Goal: Task Accomplishment & Management: Use online tool/utility

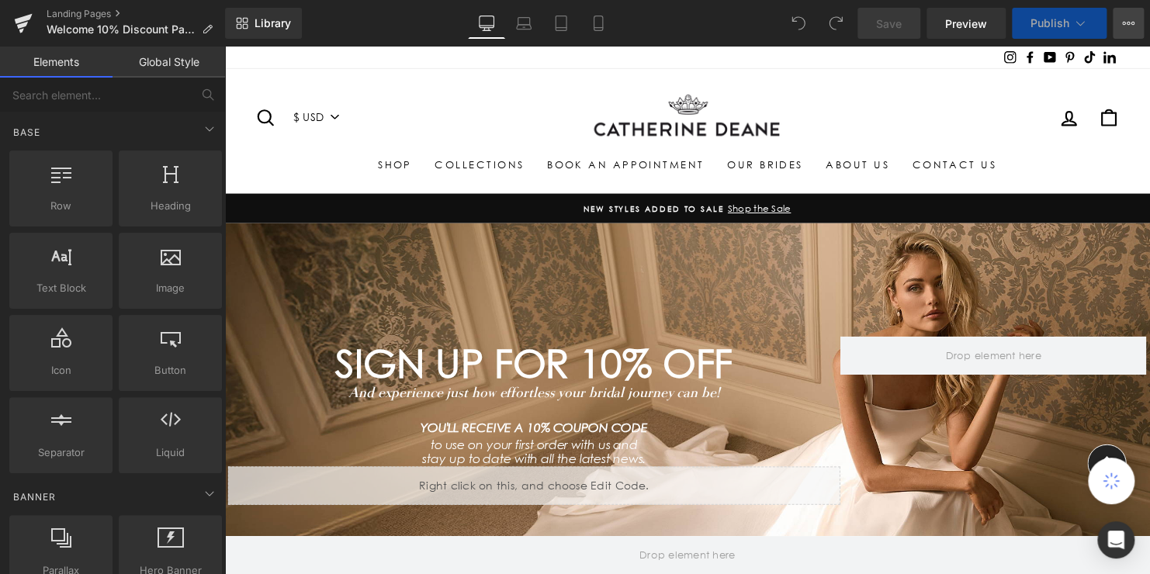
click at [1131, 22] on icon at bounding box center [1133, 23] width 4 height 3
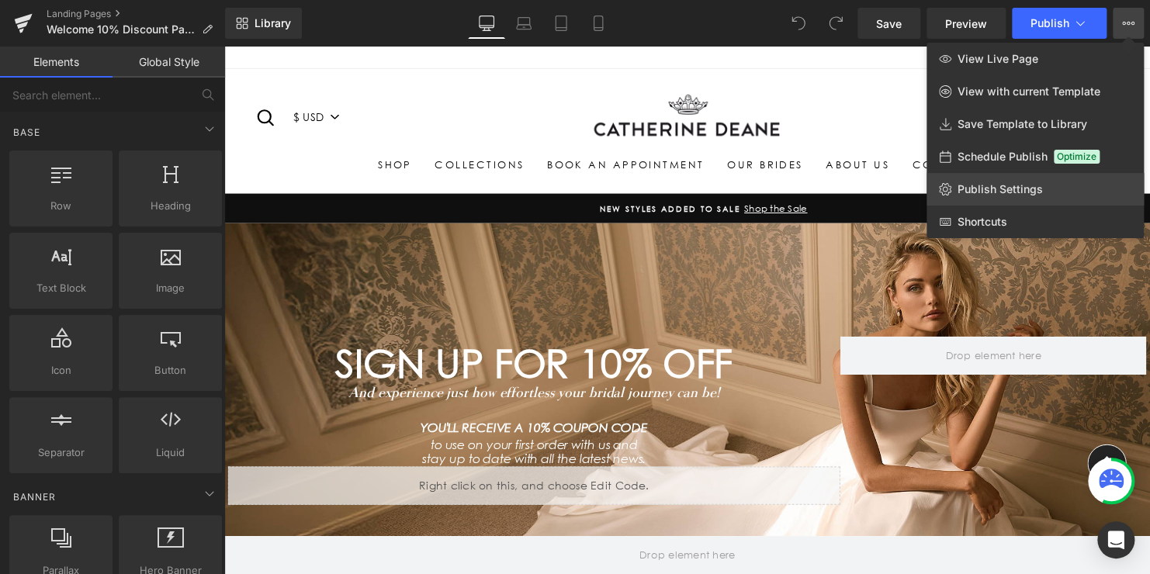
click at [998, 188] on span "Publish Settings" at bounding box center [999, 189] width 85 height 14
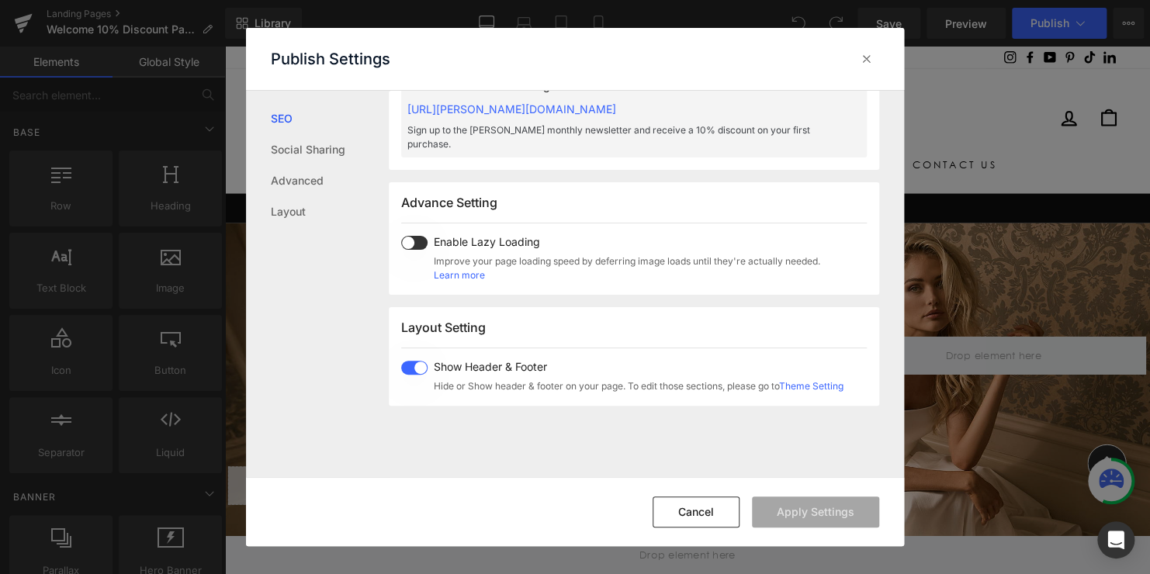
scroll to position [776, 0]
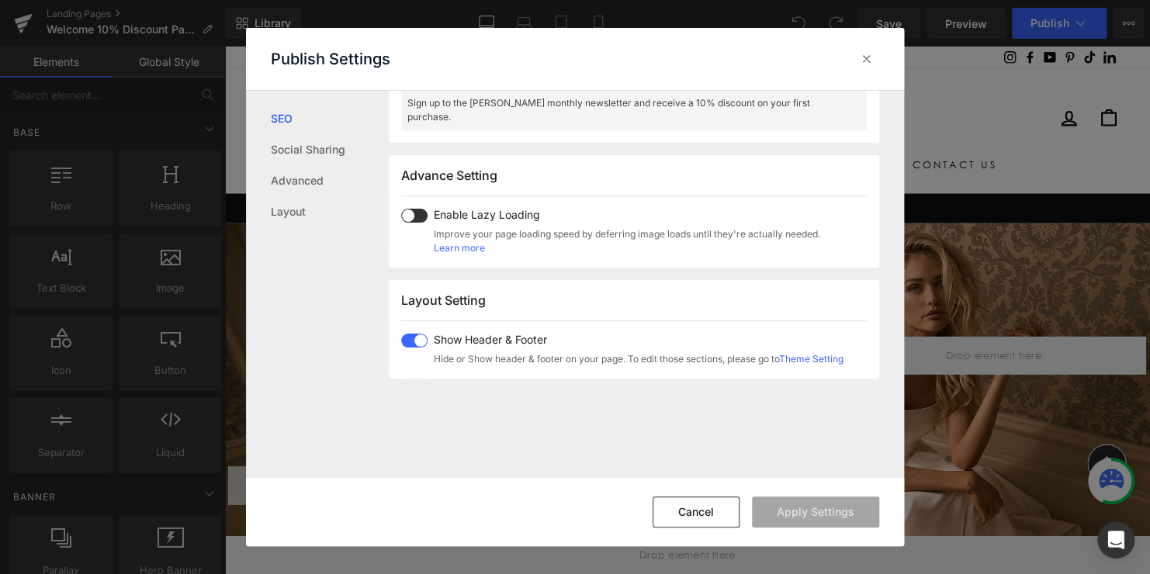
click at [811, 356] on link "Theme Setting" at bounding box center [811, 359] width 64 height 12
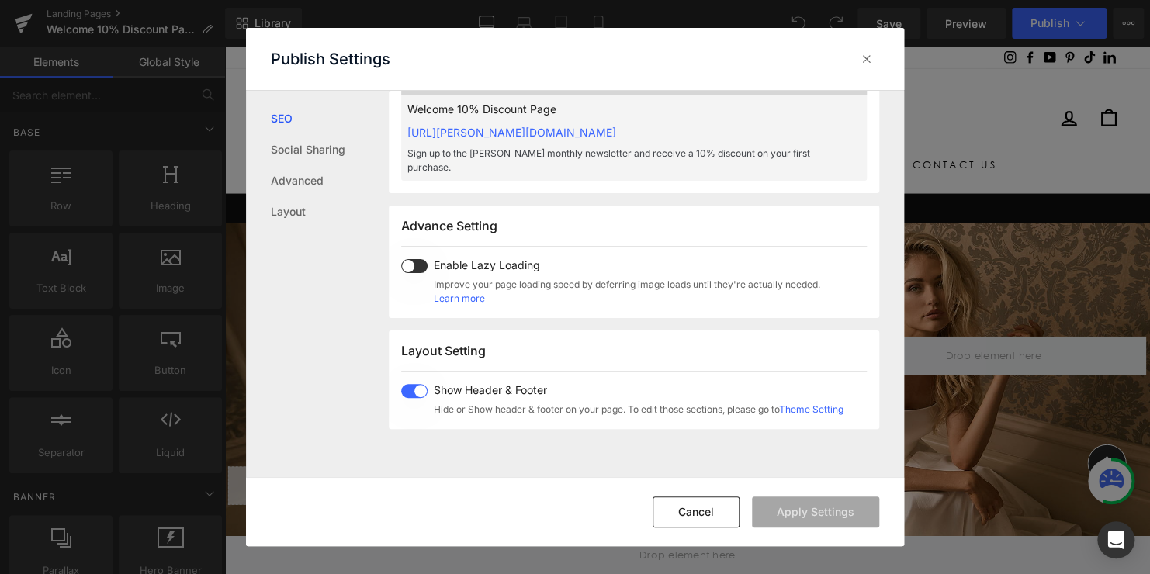
scroll to position [698, 0]
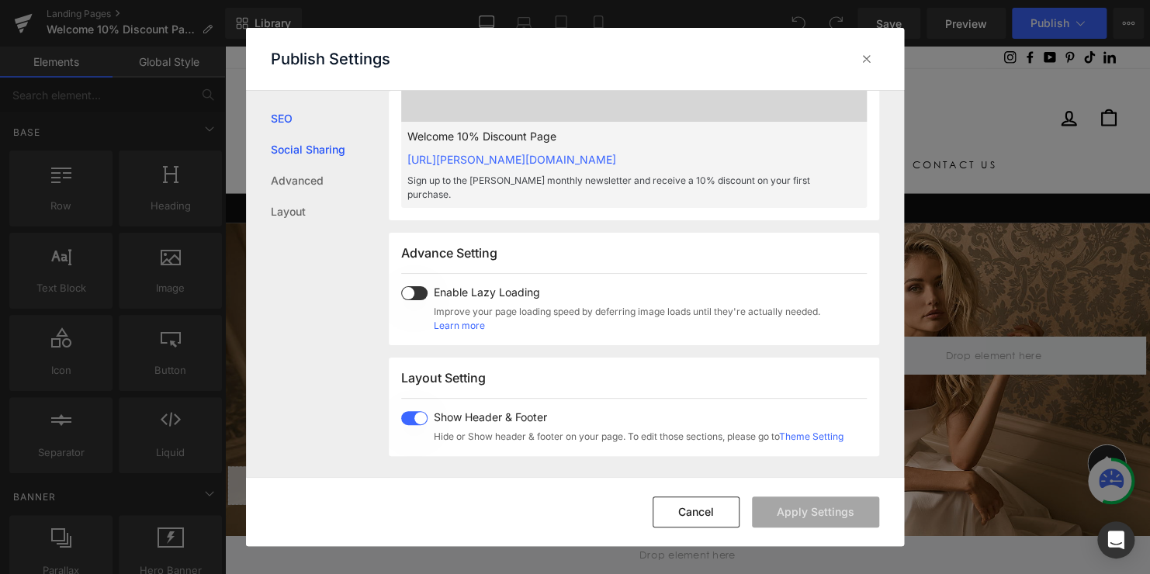
click at [320, 151] on link "Social Sharing" at bounding box center [330, 149] width 118 height 31
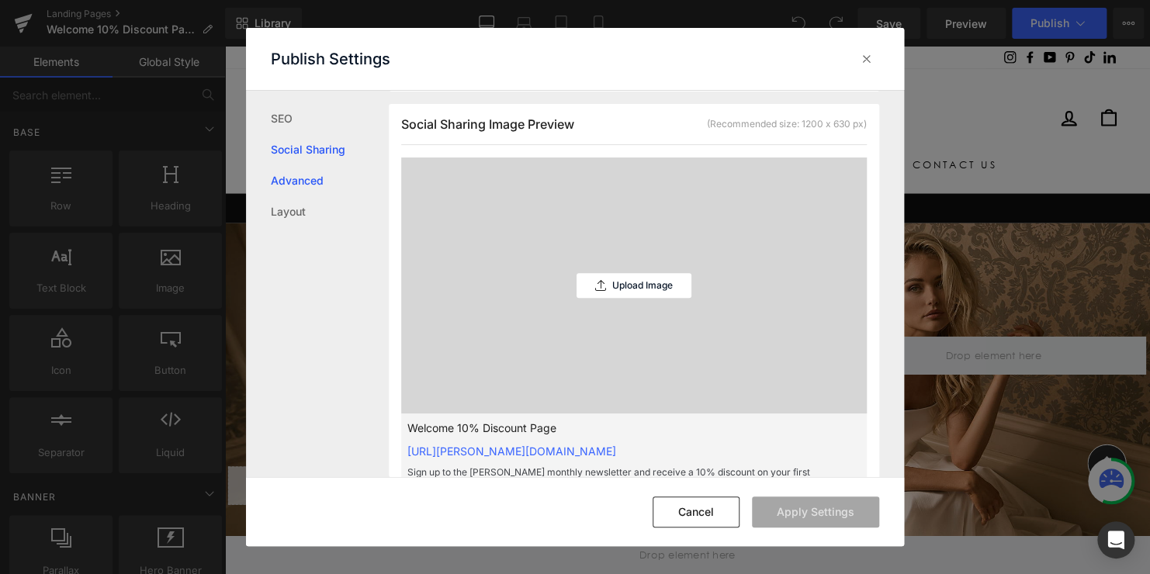
click at [305, 178] on link "Advanced" at bounding box center [330, 180] width 118 height 31
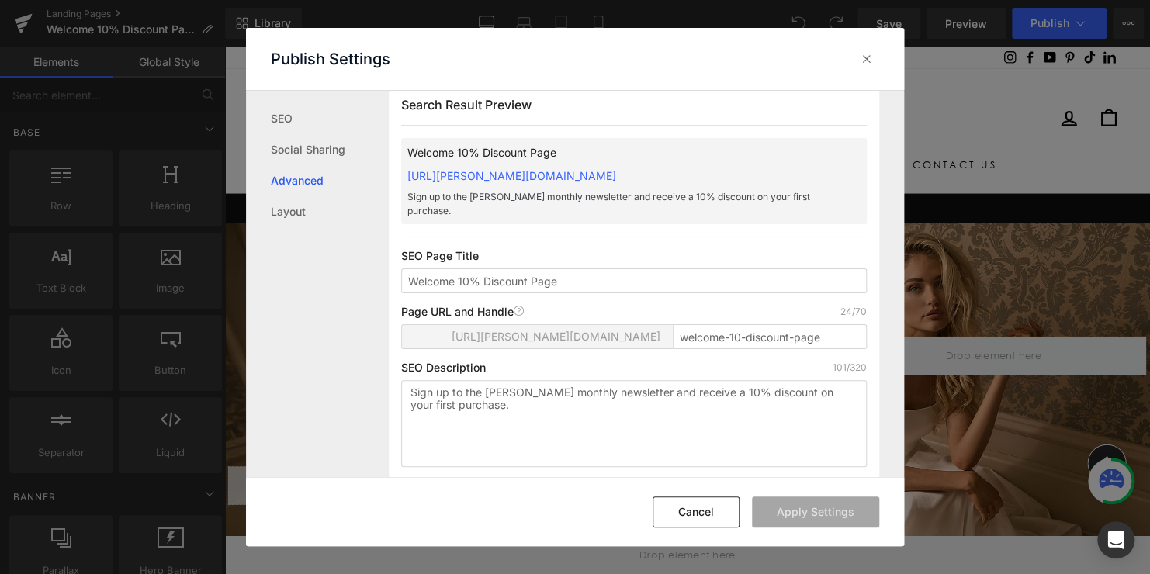
scroll to position [0, 0]
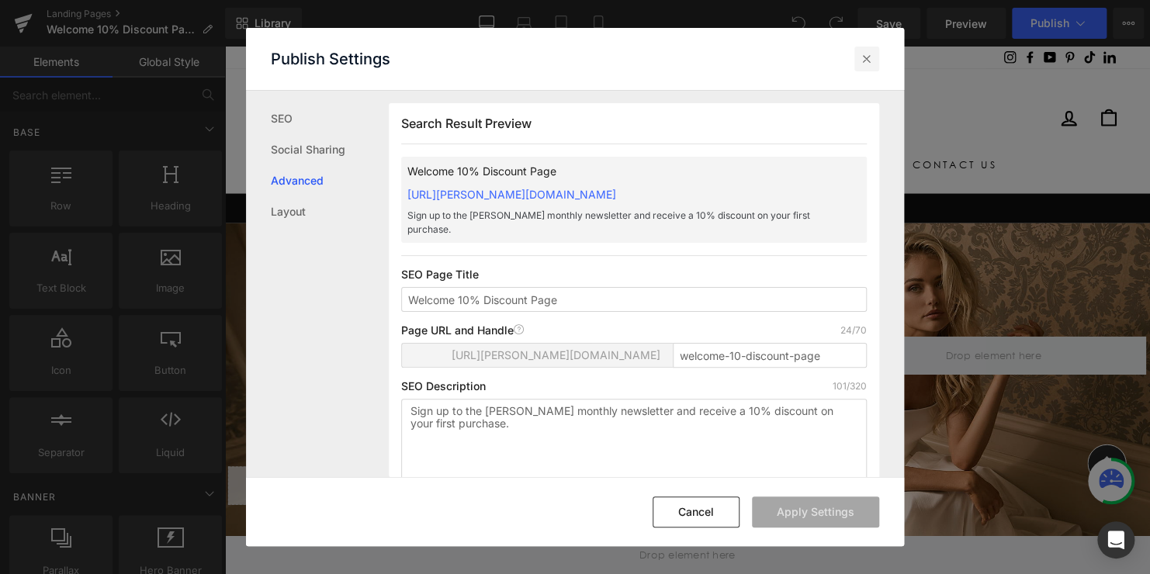
click at [872, 57] on icon at bounding box center [867, 59] width 16 height 16
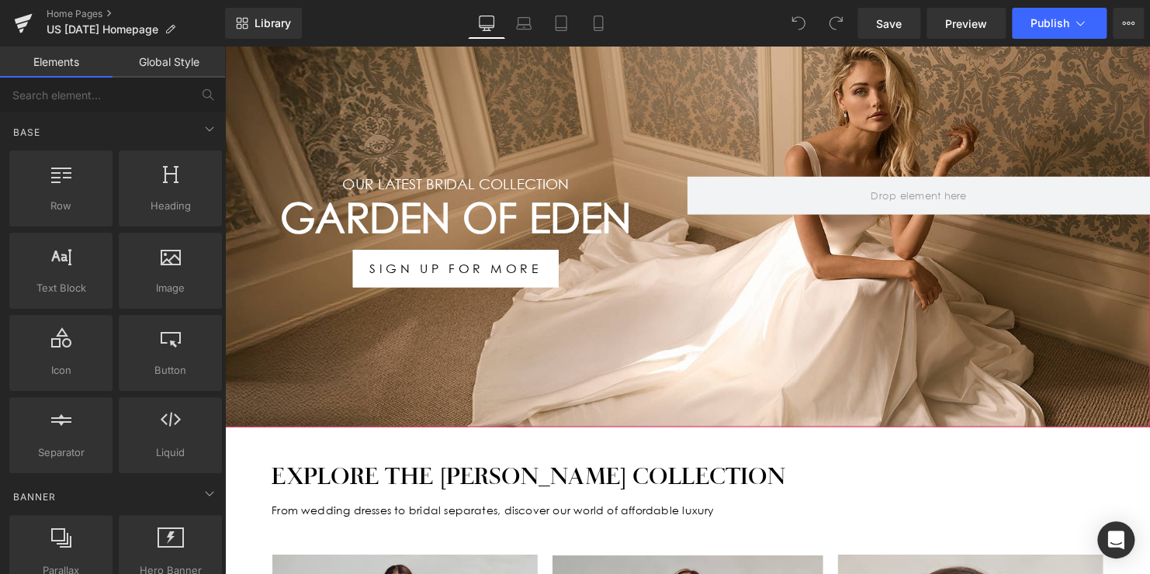
scroll to position [233, 0]
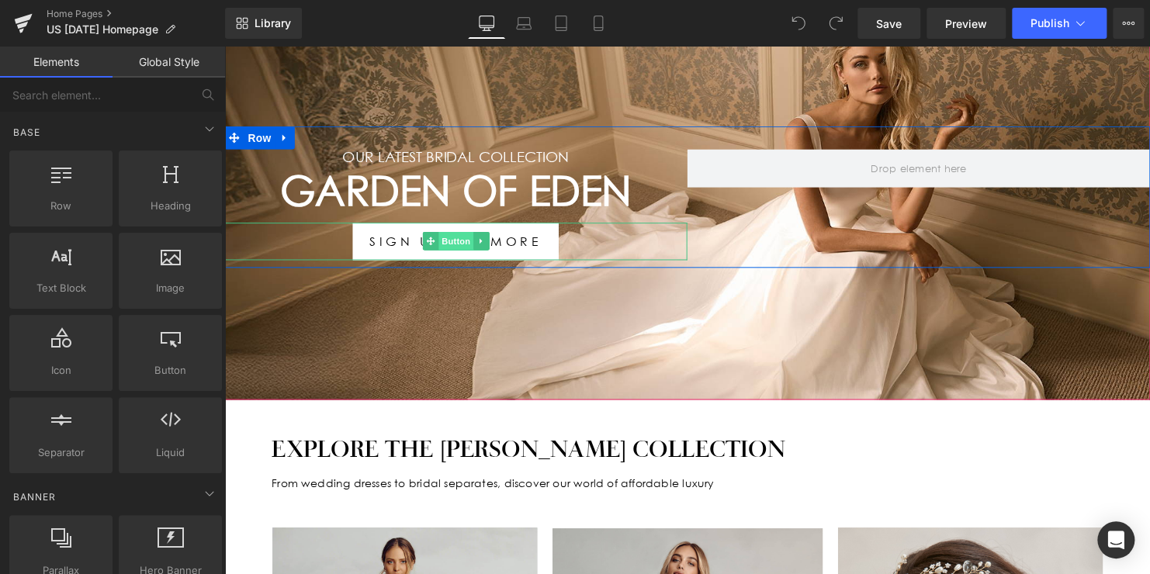
click at [442, 241] on span "Button" at bounding box center [459, 244] width 36 height 19
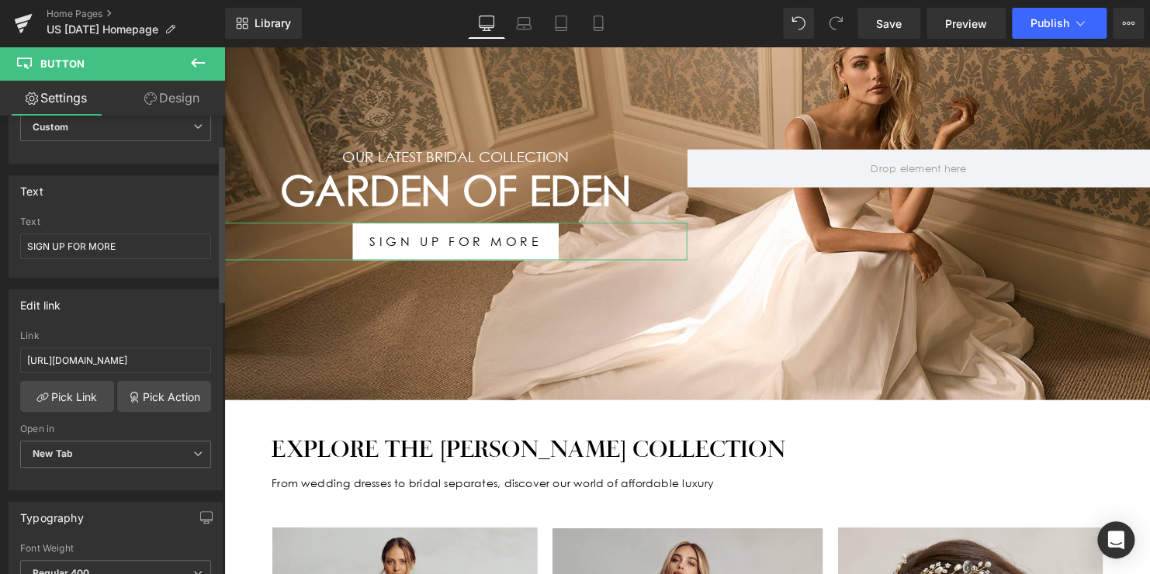
scroll to position [155, 0]
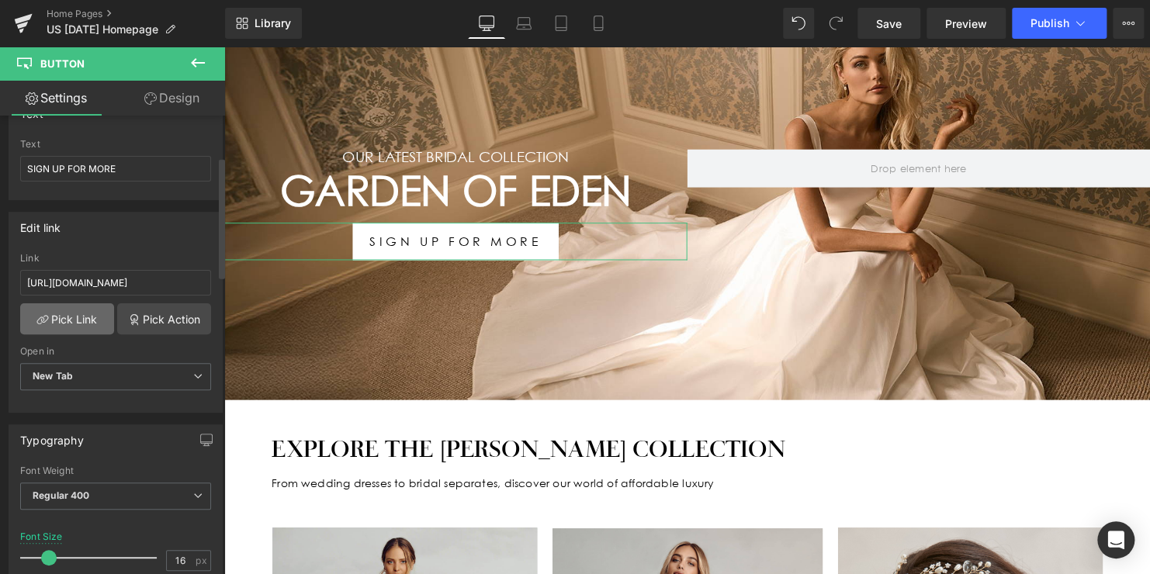
click at [75, 316] on link "Pick Link" at bounding box center [67, 318] width 94 height 31
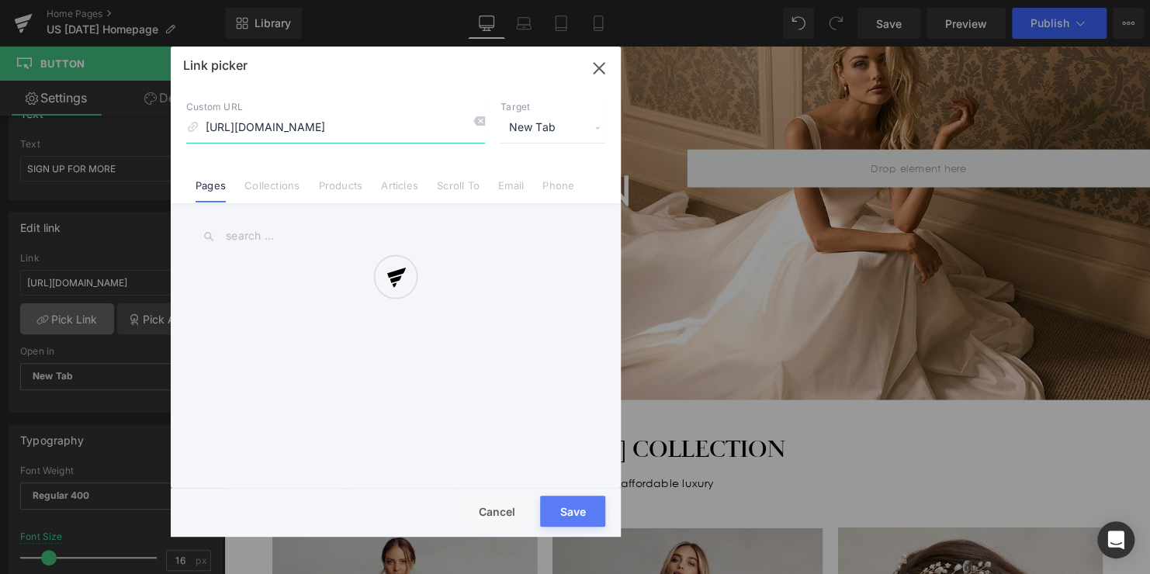
scroll to position [0, 364]
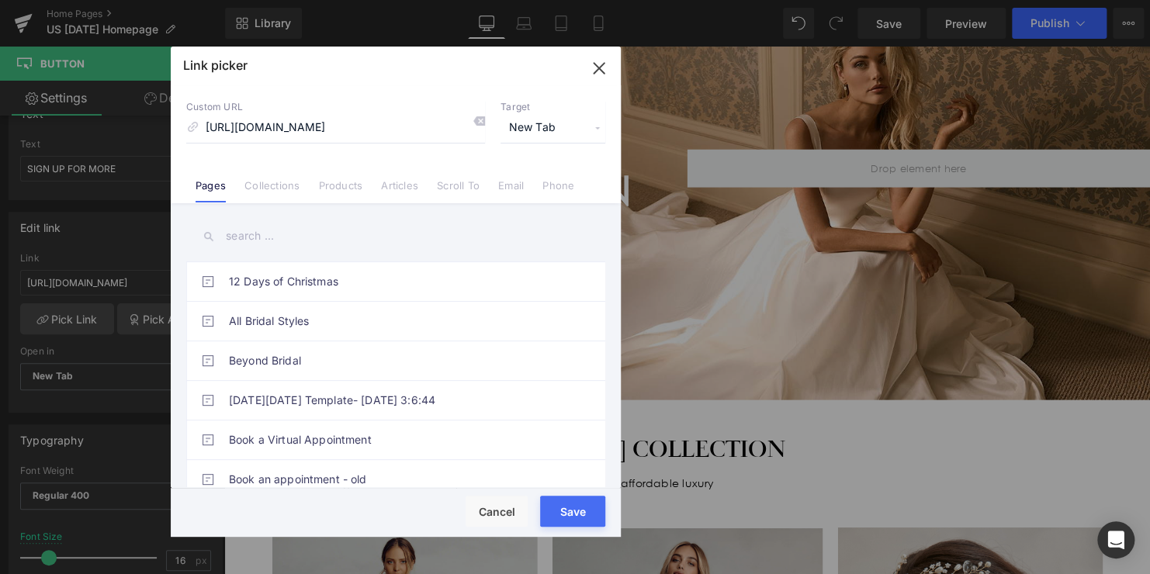
click at [279, 233] on input "text" at bounding box center [395, 236] width 419 height 35
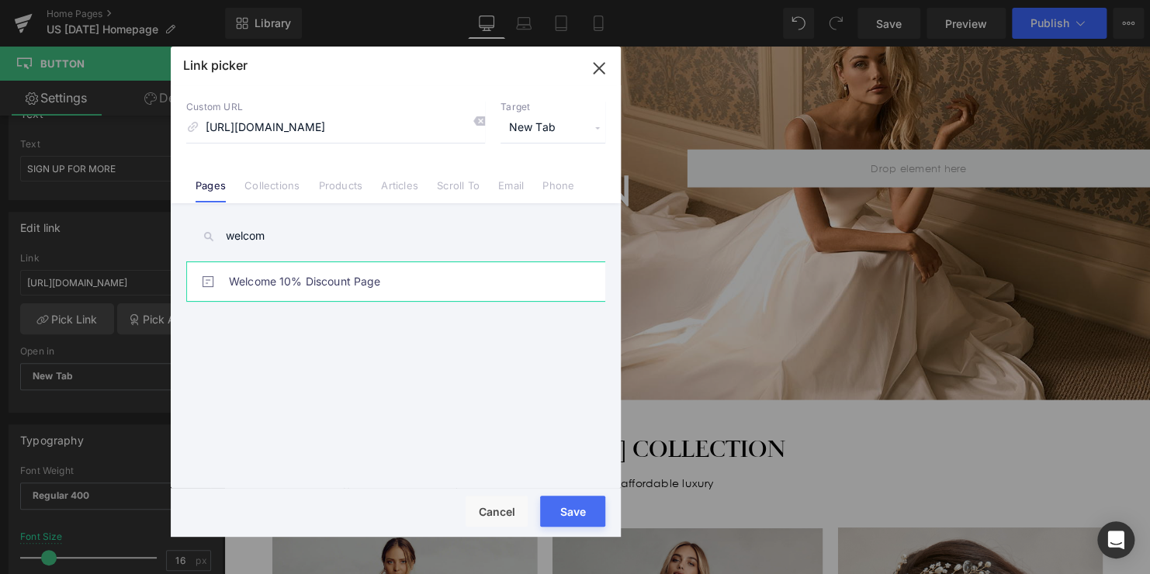
type input "welcom"
click at [332, 285] on link "Welcome 10% Discount Page" at bounding box center [399, 281] width 341 height 39
click at [562, 513] on div "Rendering Content" at bounding box center [575, 512] width 95 height 17
click at [571, 501] on button "Save" at bounding box center [572, 511] width 65 height 31
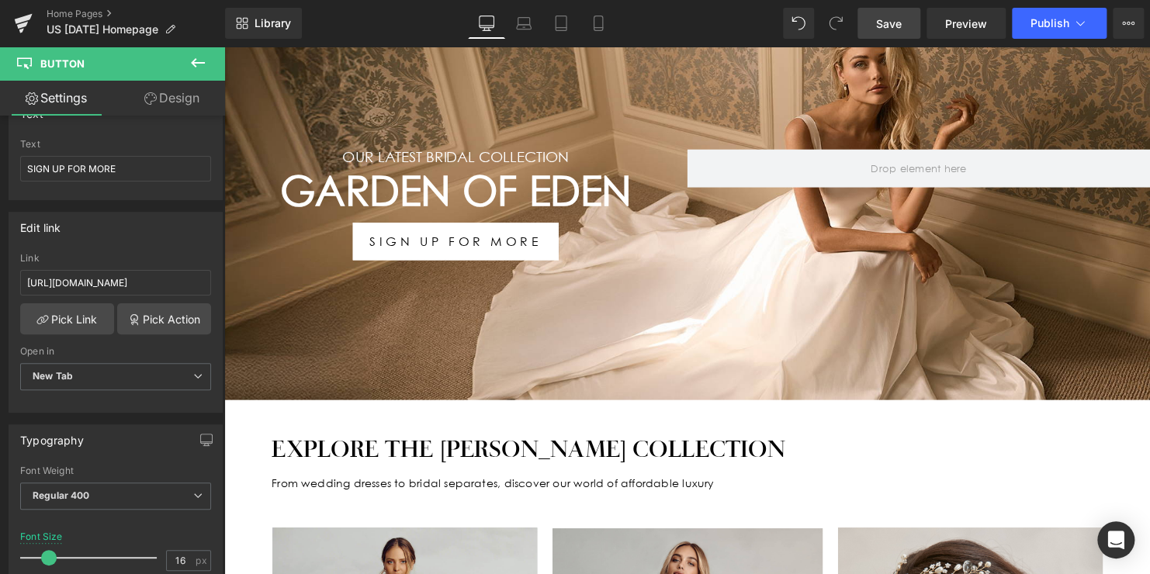
click at [881, 22] on span "Save" at bounding box center [889, 24] width 26 height 16
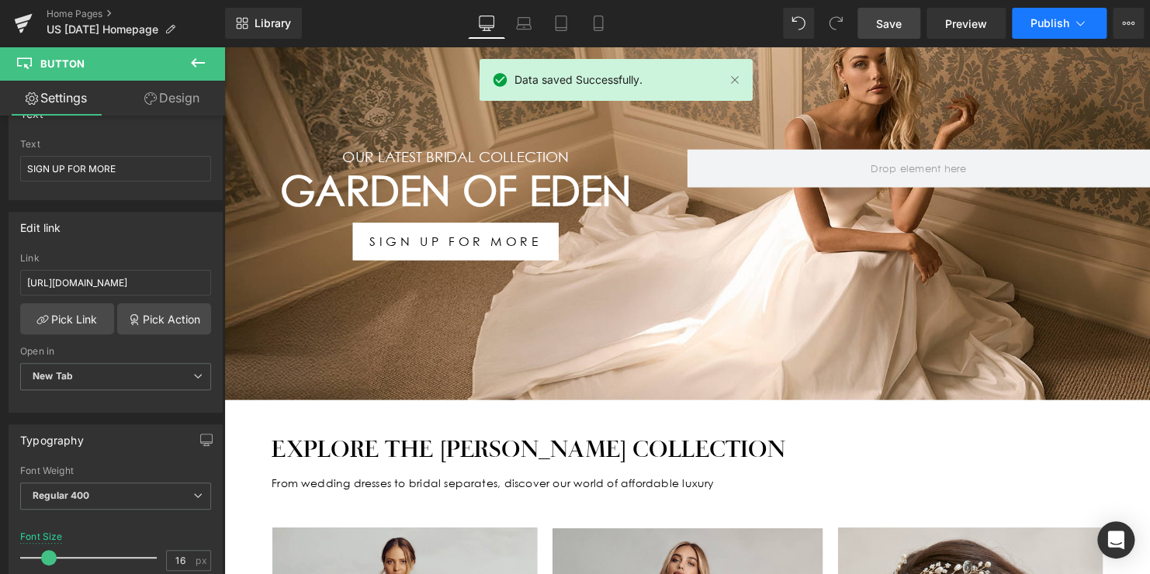
click at [1049, 17] on span "Publish" at bounding box center [1049, 23] width 39 height 12
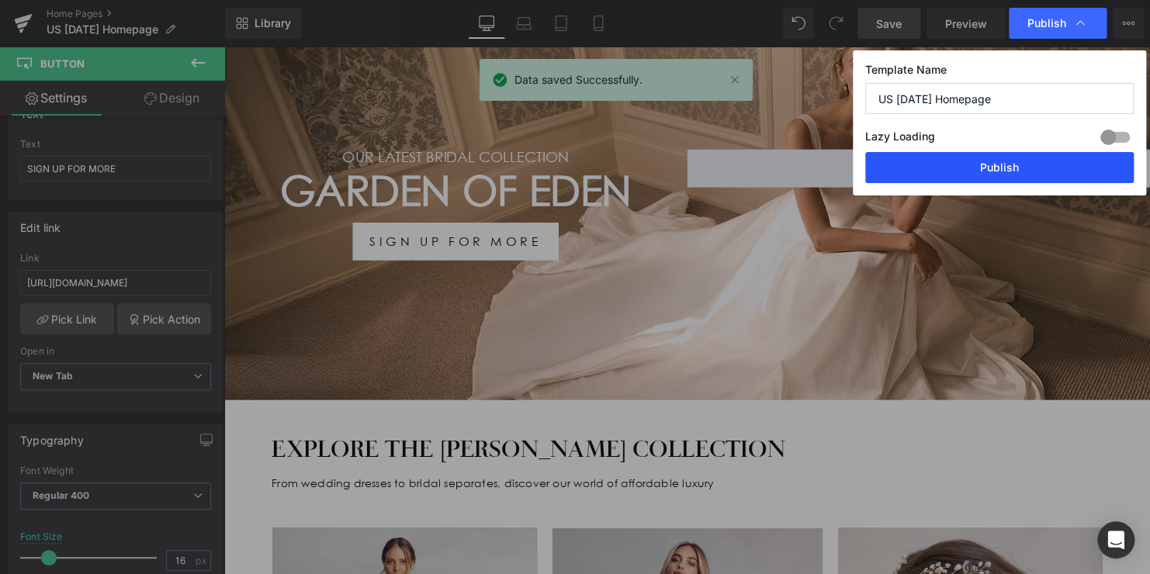
click at [1001, 170] on button "Publish" at bounding box center [999, 167] width 268 height 31
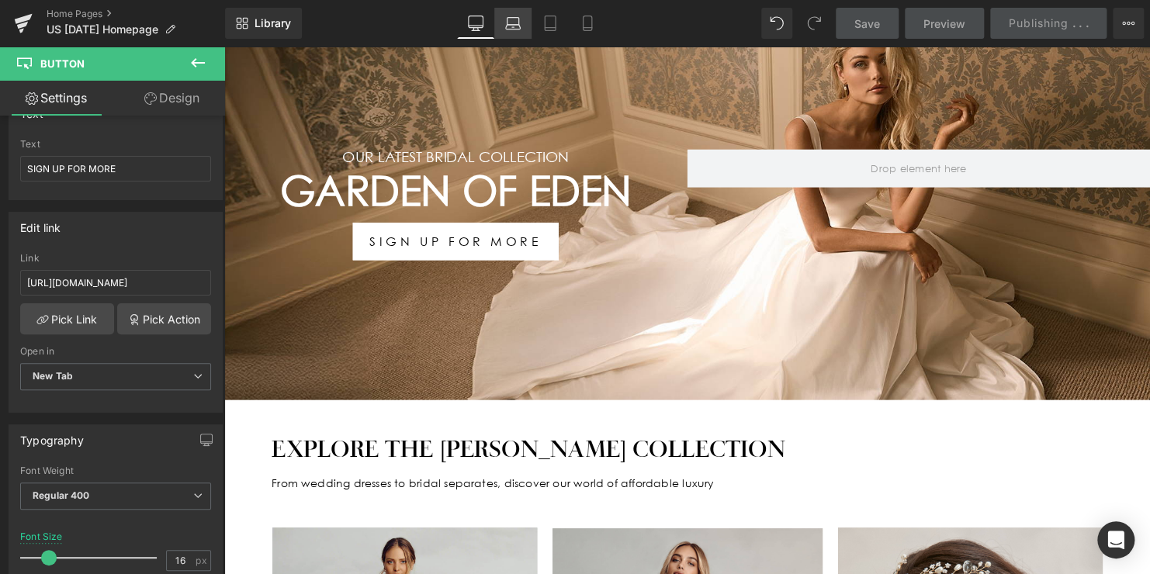
click at [520, 24] on icon at bounding box center [513, 24] width 16 height 16
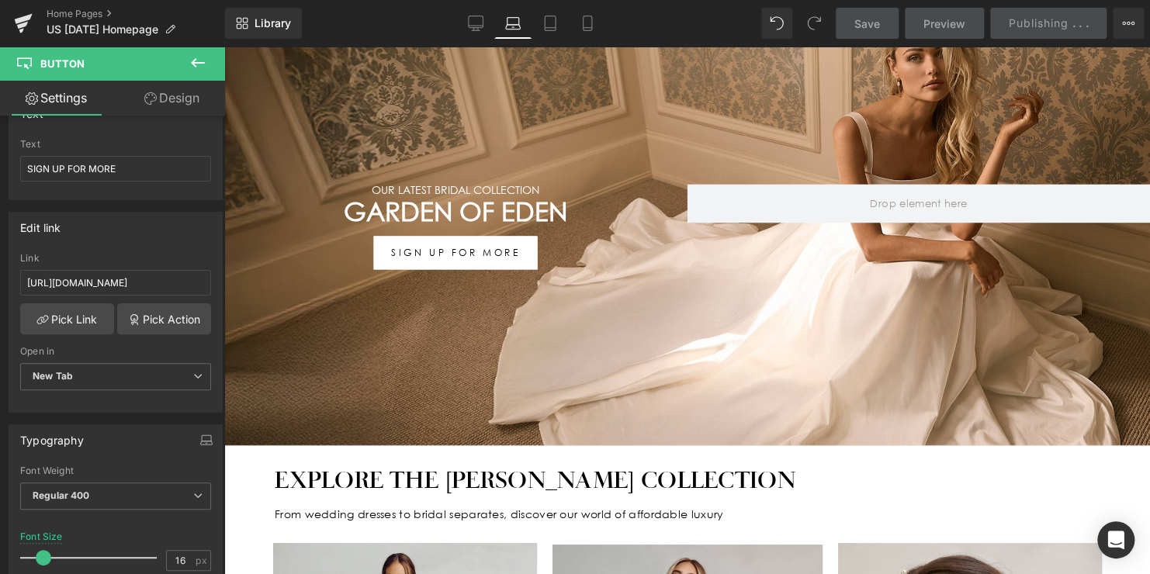
scroll to position [227, 0]
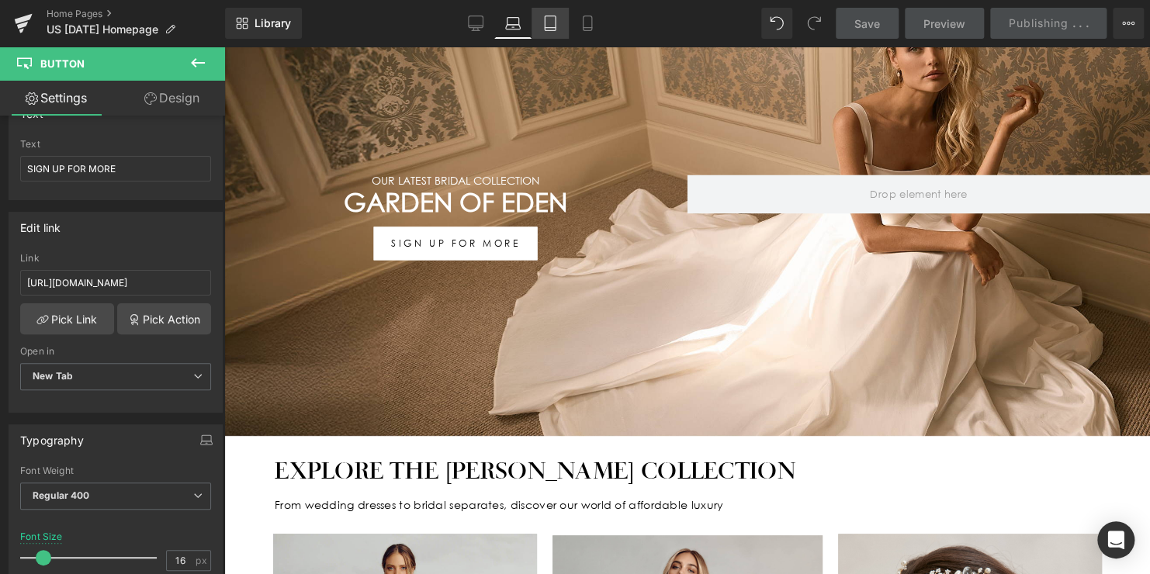
click at [545, 22] on icon at bounding box center [550, 24] width 16 height 16
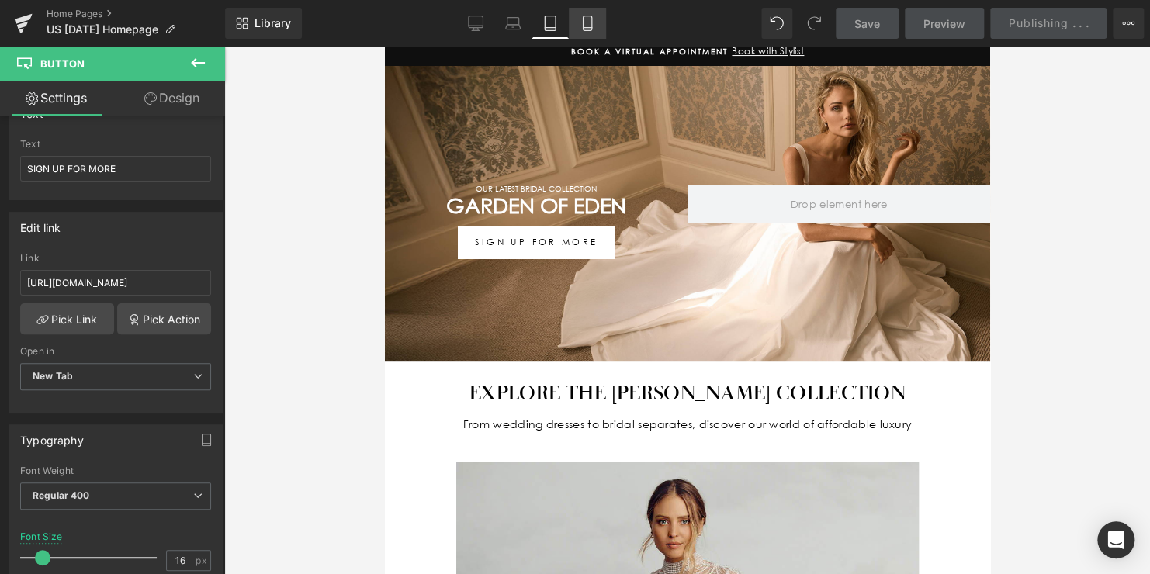
click at [587, 22] on icon at bounding box center [587, 24] width 16 height 16
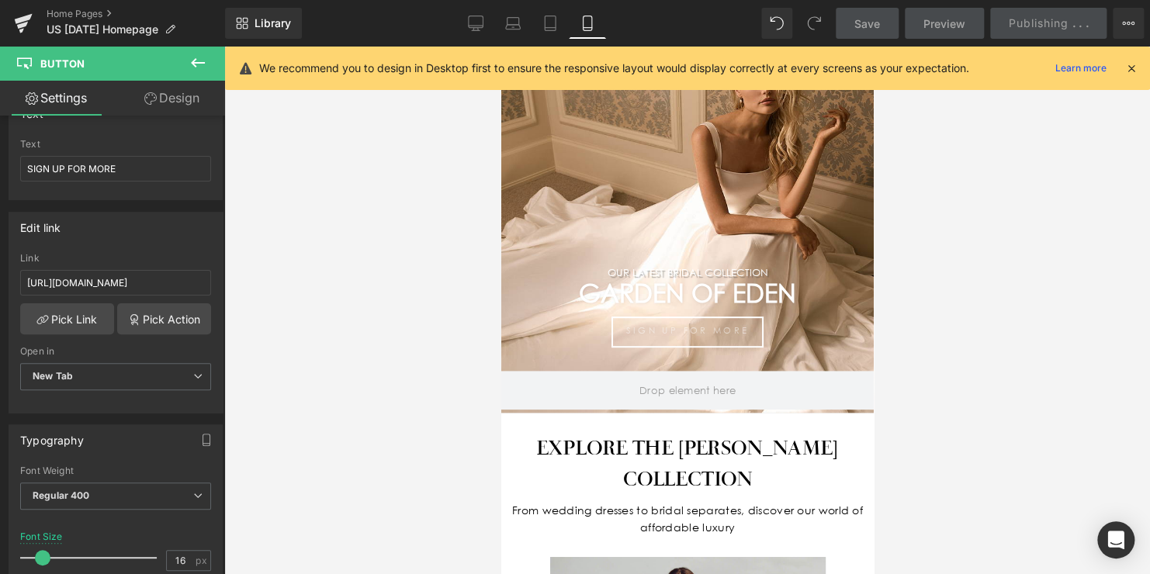
scroll to position [0, 0]
